Goal: Find specific page/section: Find specific page/section

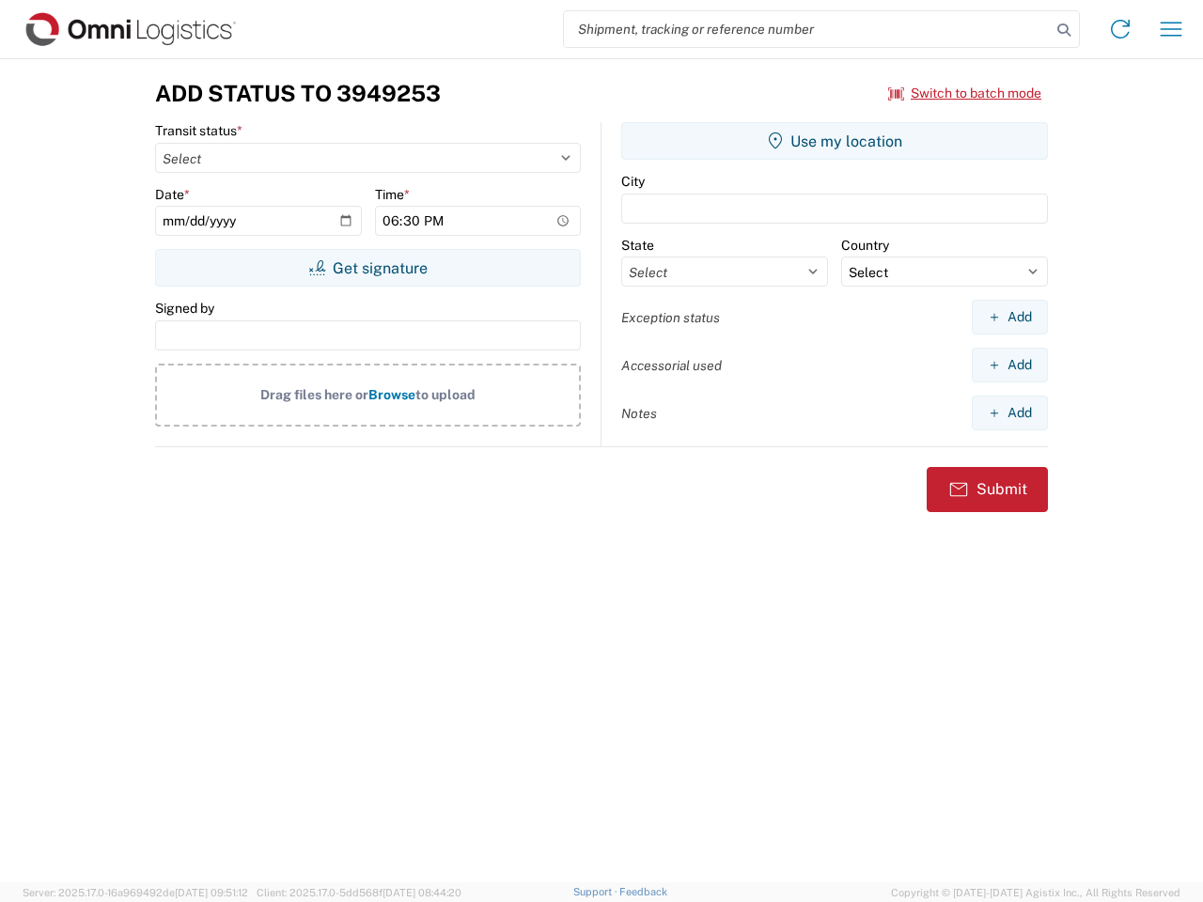
click at [807, 29] on input "search" at bounding box center [807, 29] width 487 height 36
click at [1064, 30] on icon at bounding box center [1063, 30] width 26 height 26
click at [1120, 29] on icon at bounding box center [1120, 29] width 30 height 30
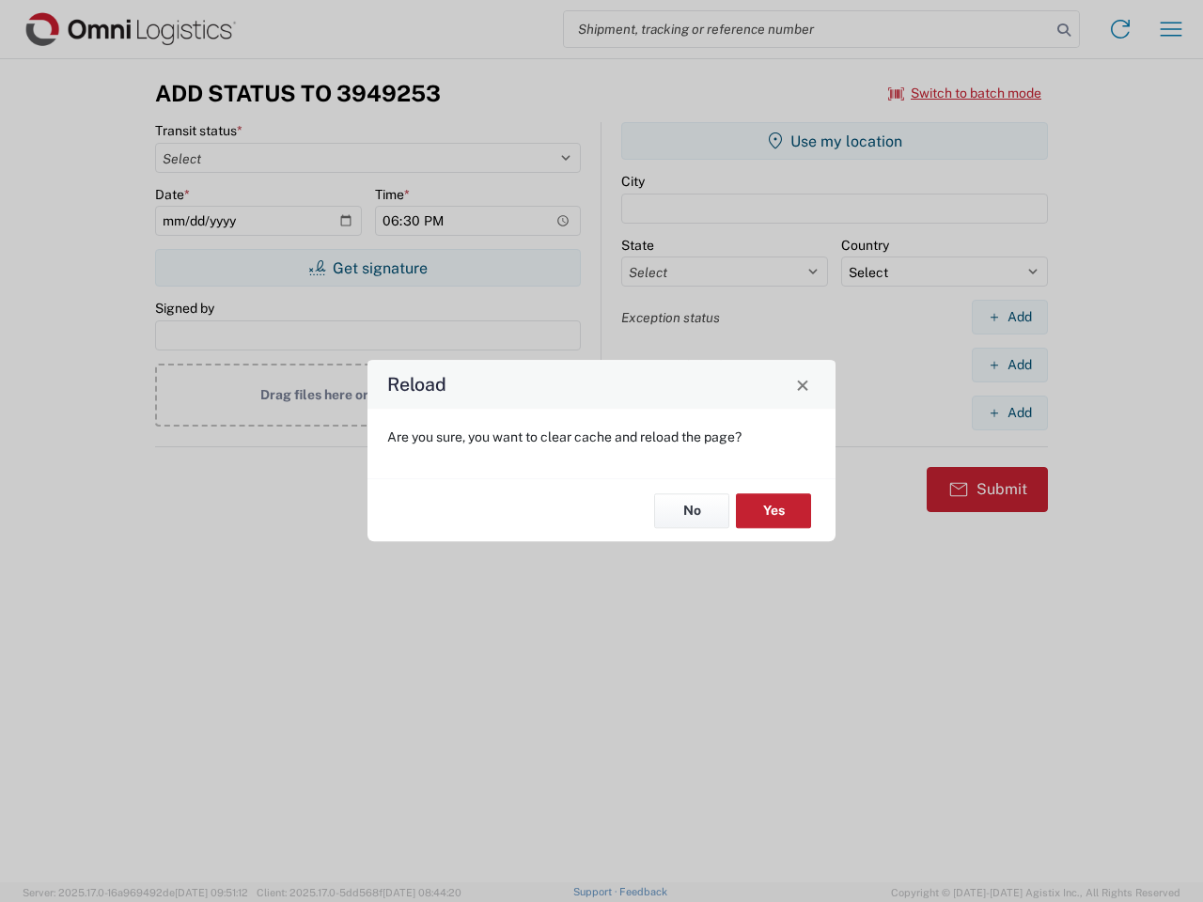
click at [965, 93] on div "Reload Are you sure, you want to clear cache and reload the page? No Yes" at bounding box center [601, 451] width 1203 height 902
click at [367, 268] on div "Reload Are you sure, you want to clear cache and reload the page? No Yes" at bounding box center [601, 451] width 1203 height 902
click at [834, 141] on div "Reload Are you sure, you want to clear cache and reload the page? No Yes" at bounding box center [601, 451] width 1203 height 902
click at [1009, 317] on div "Reload Are you sure, you want to clear cache and reload the page? No Yes" at bounding box center [601, 451] width 1203 height 902
click at [1009, 365] on div "Reload Are you sure, you want to clear cache and reload the page? No Yes" at bounding box center [601, 451] width 1203 height 902
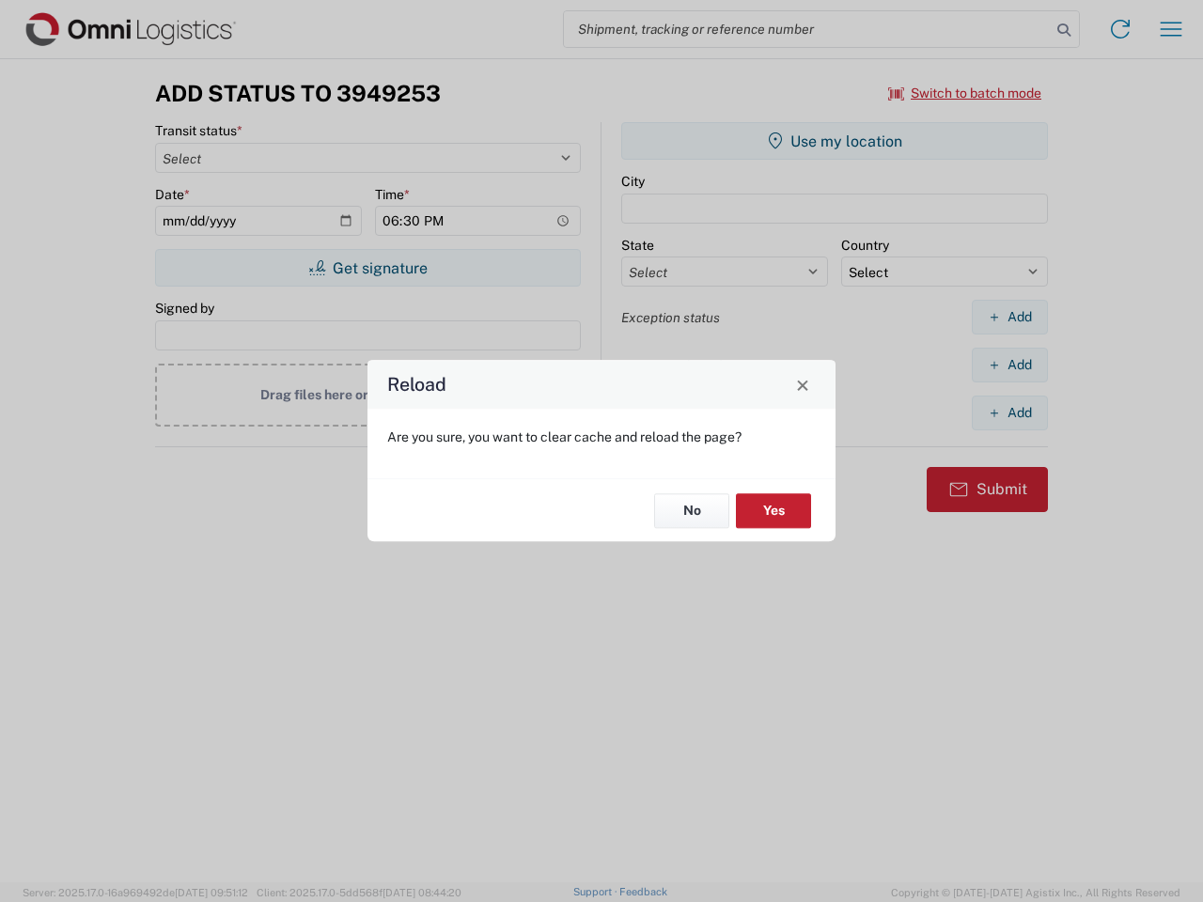
click at [1009, 412] on div "Reload Are you sure, you want to clear cache and reload the page? No Yes" at bounding box center [601, 451] width 1203 height 902
